Goal: Navigation & Orientation: Find specific page/section

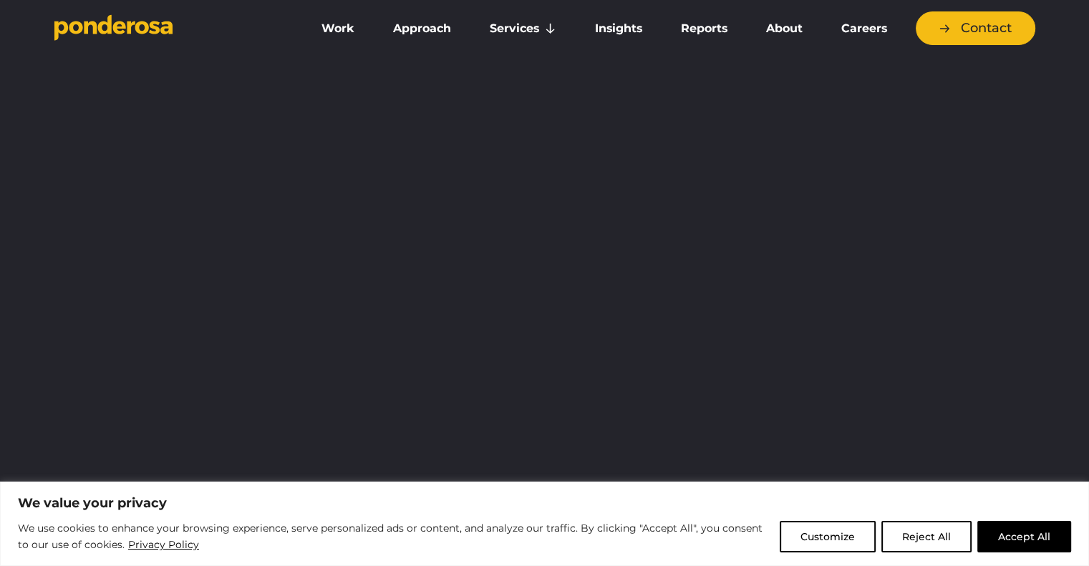
click at [953, 531] on button "Reject All" at bounding box center [926, 536] width 90 height 31
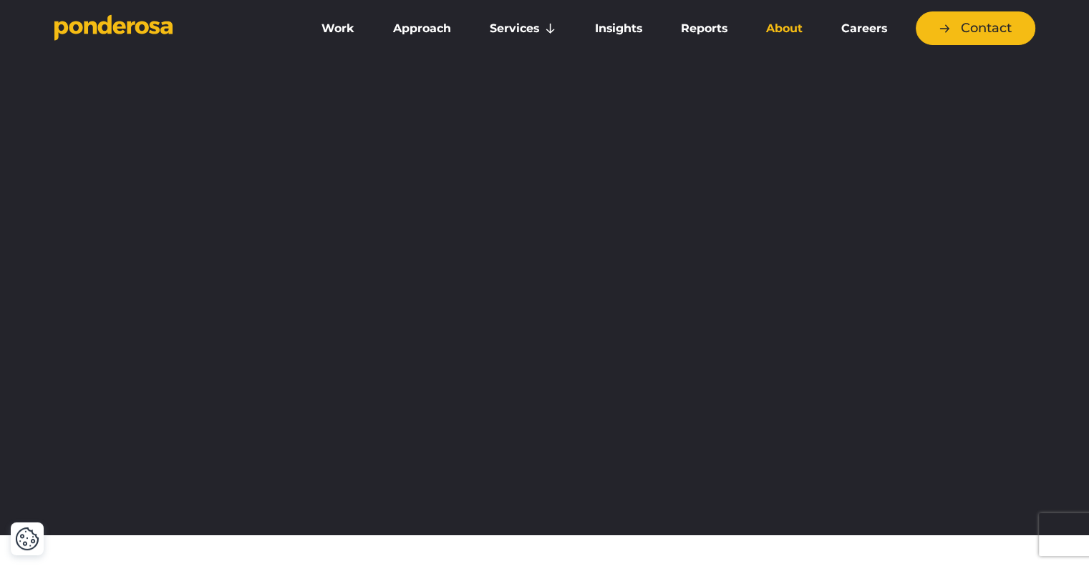
click at [782, 28] on link "About" at bounding box center [783, 29] width 69 height 30
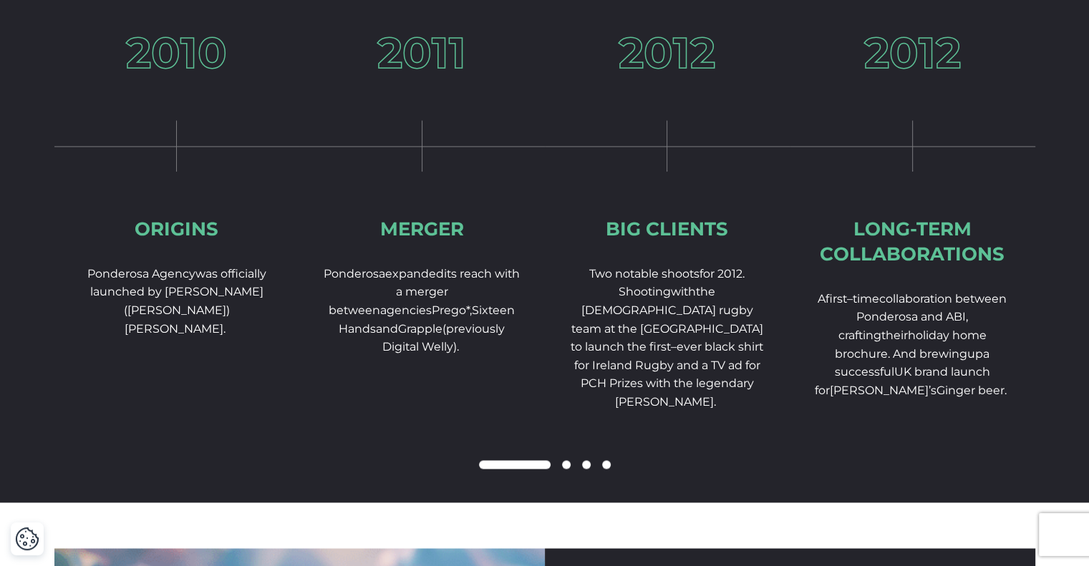
scroll to position [2219, 0]
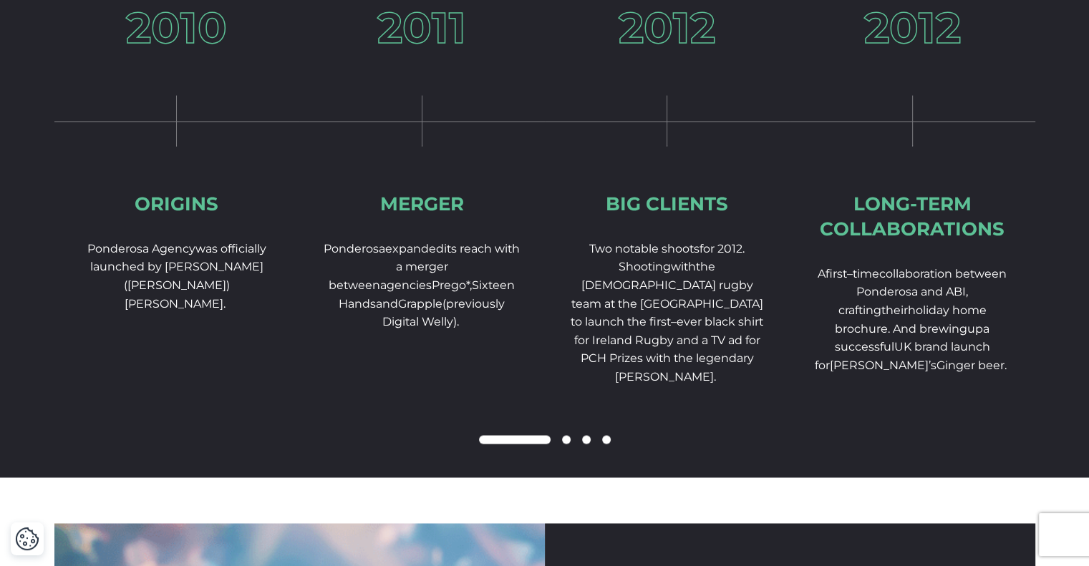
click at [568, 444] on span at bounding box center [566, 439] width 9 height 9
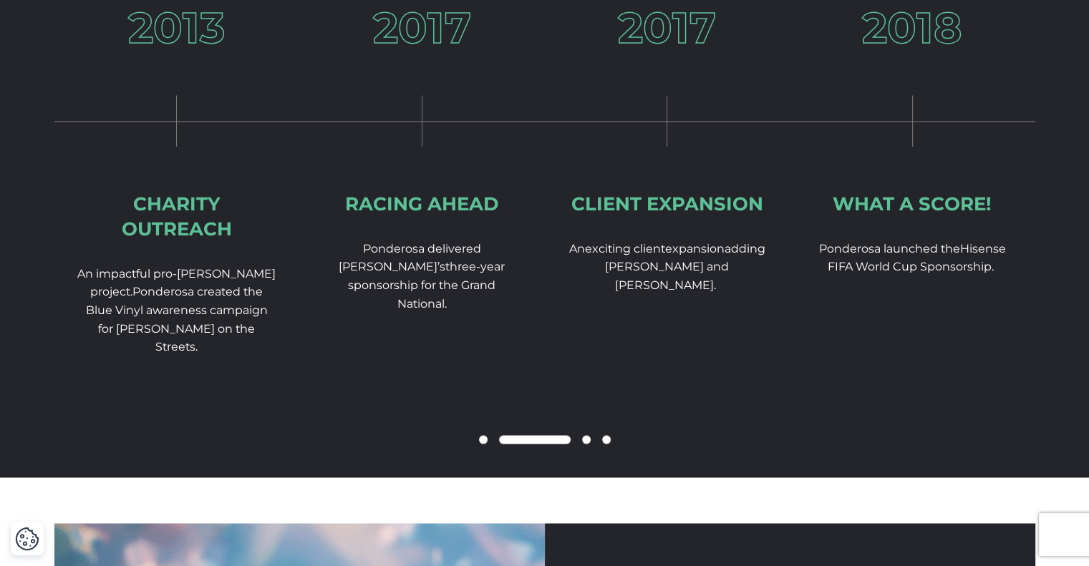
click at [582, 444] on span at bounding box center [586, 439] width 9 height 9
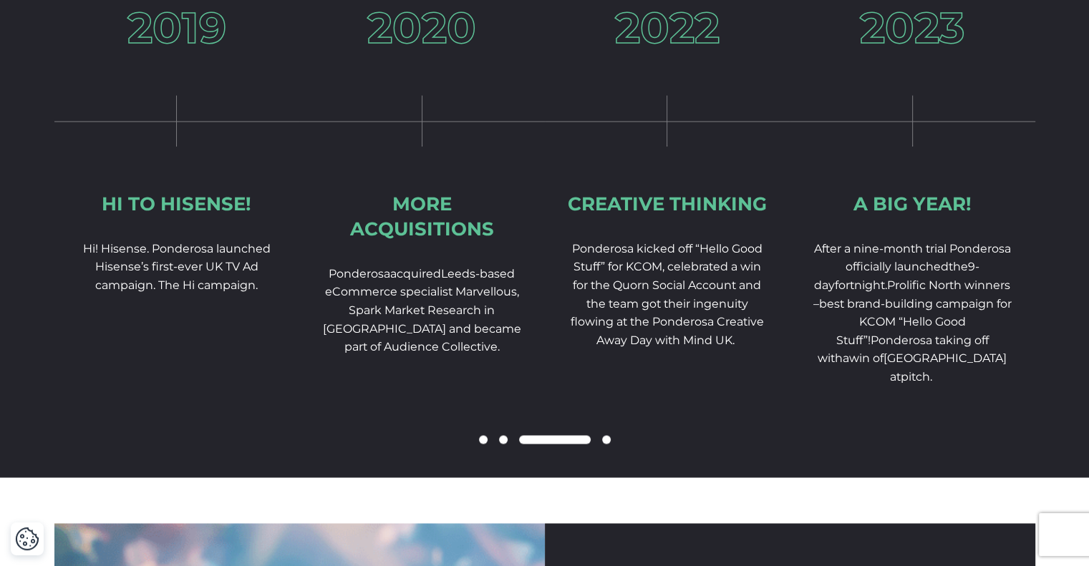
click at [603, 444] on span at bounding box center [606, 439] width 9 height 9
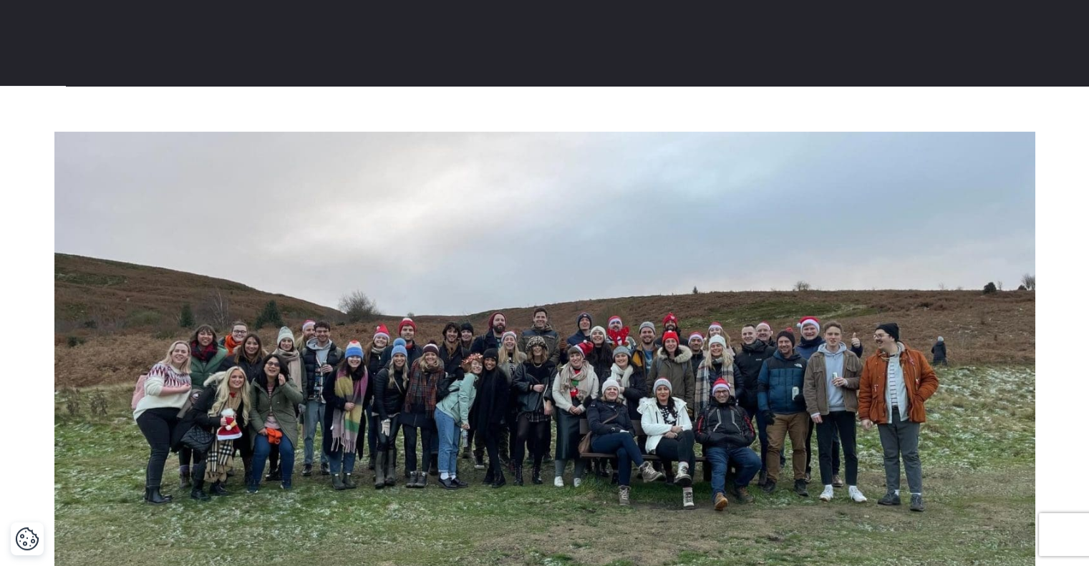
scroll to position [0, 0]
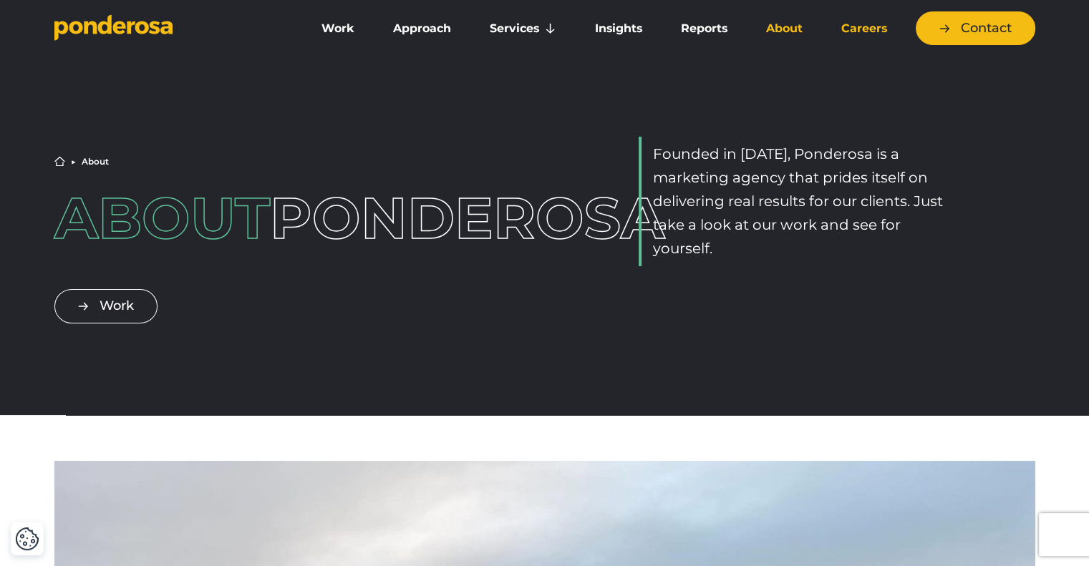
click at [856, 25] on link "Careers" at bounding box center [864, 29] width 79 height 30
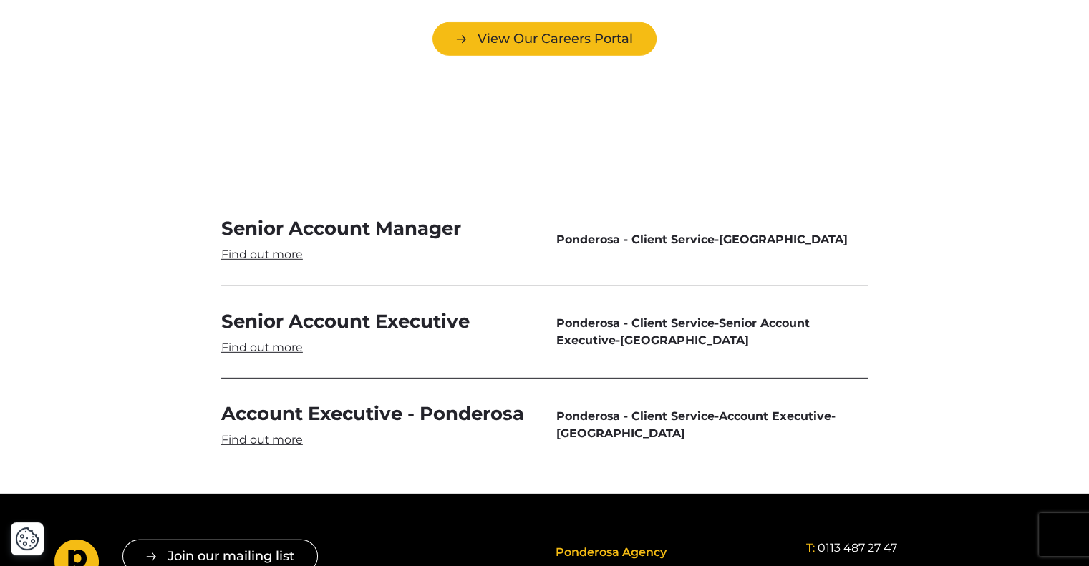
scroll to position [4223, 0]
